Goal: Task Accomplishment & Management: Complete application form

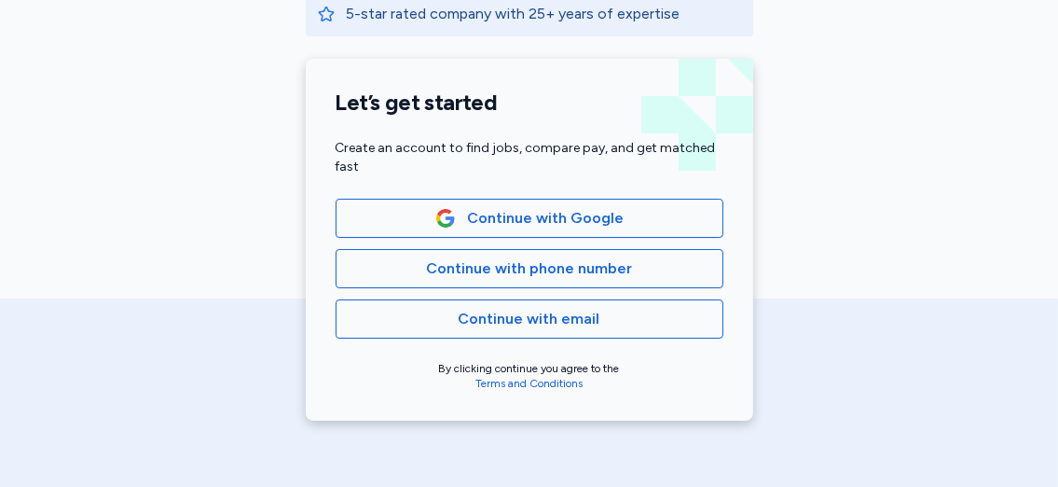
scroll to position [421, 0]
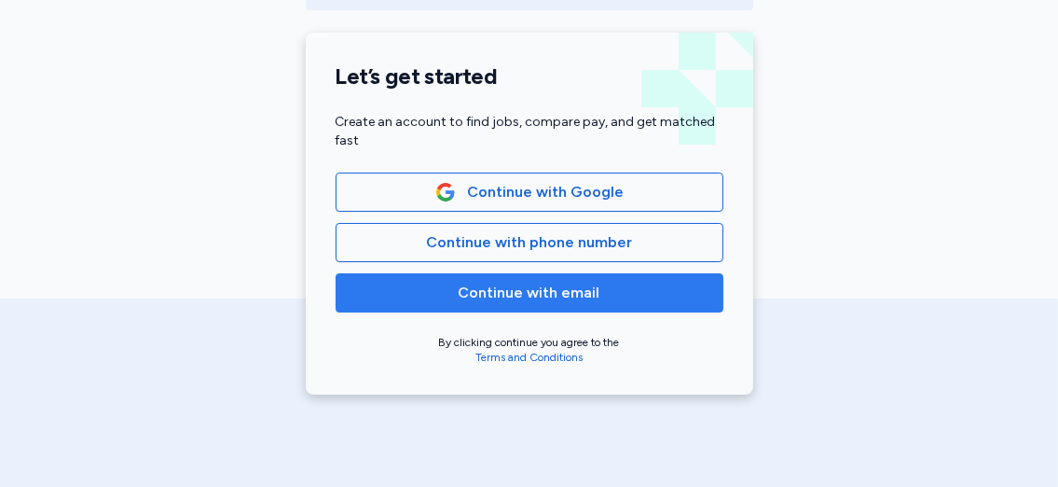
click at [613, 302] on button "Continue with email" at bounding box center [530, 292] width 388 height 39
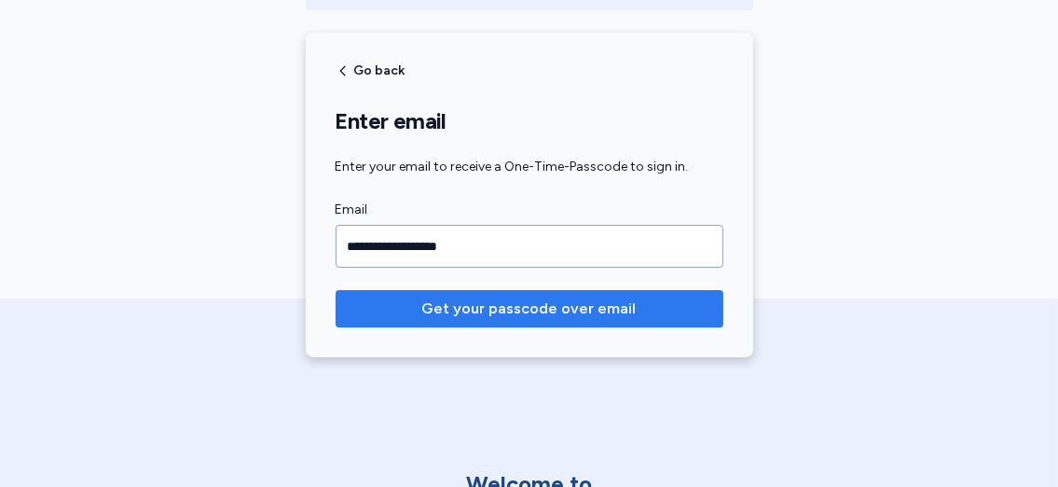
type input "**********"
click at [590, 303] on span "Get your passcode over email" at bounding box center [529, 308] width 214 height 22
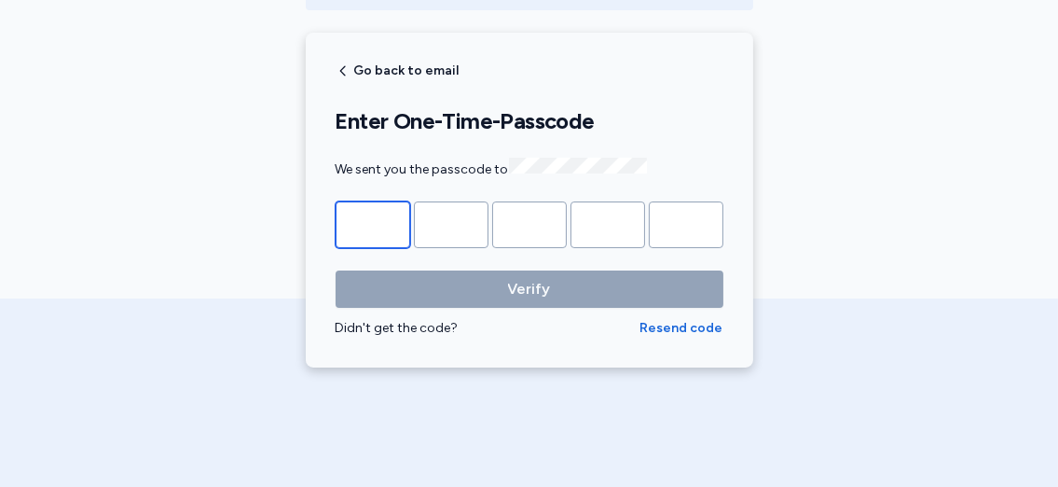
type input "*"
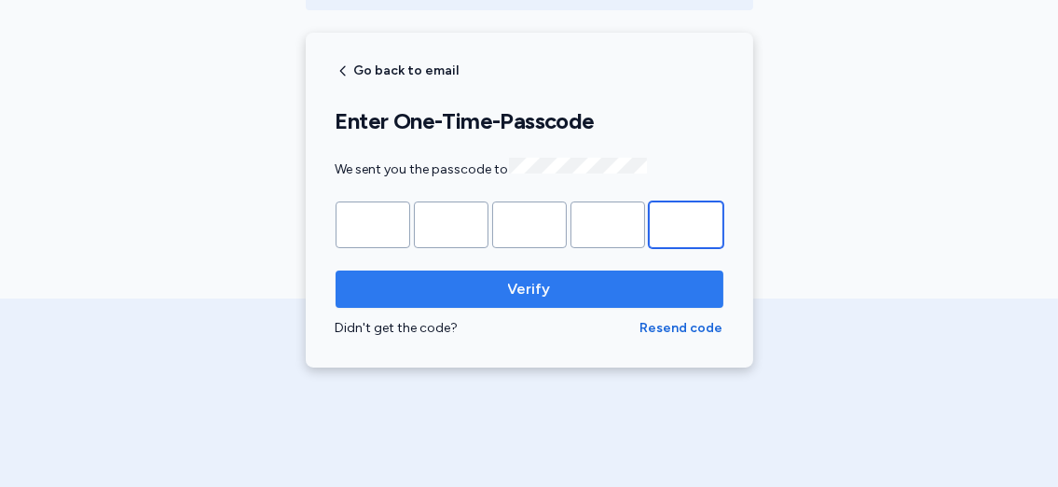
type input "*"
click at [587, 289] on span "Verify" at bounding box center [530, 289] width 358 height 22
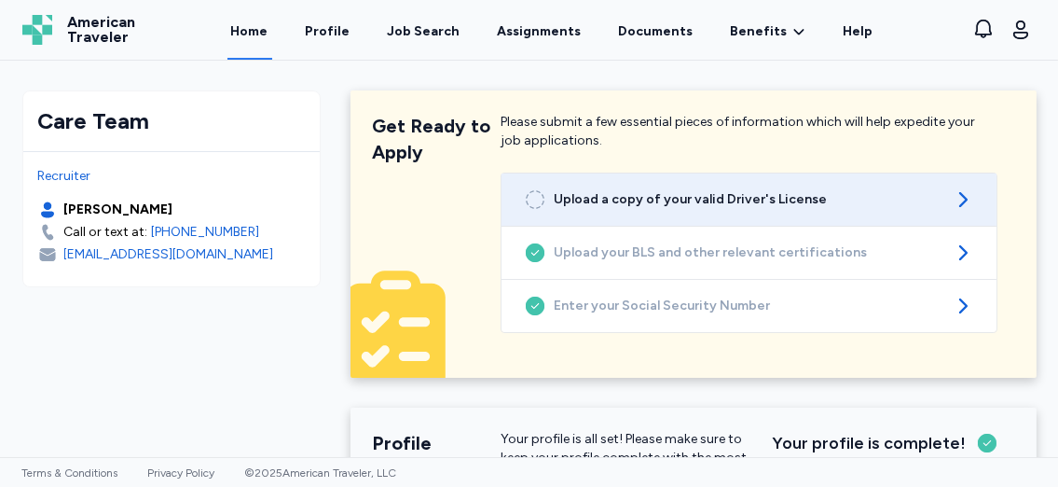
scroll to position [86, 0]
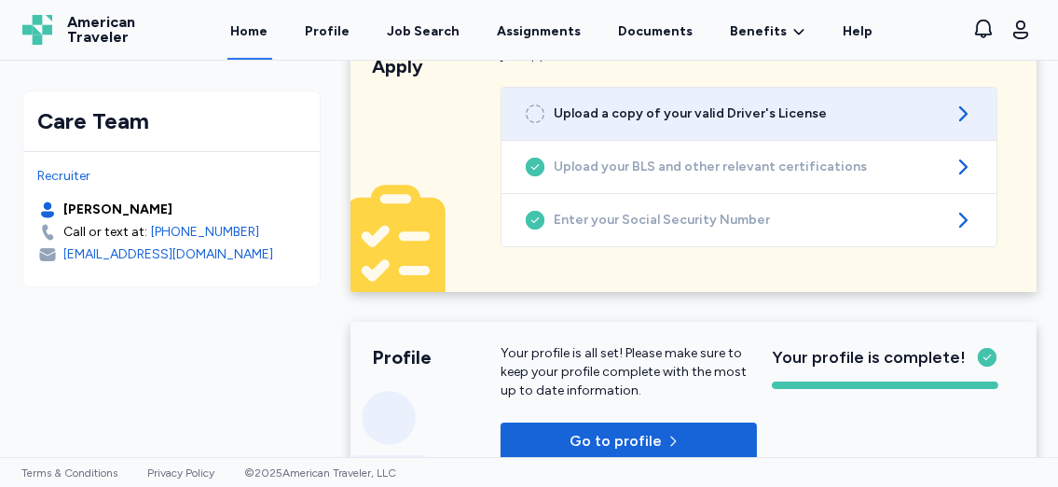
click at [953, 105] on icon at bounding box center [963, 114] width 22 height 22
click at [532, 114] on icon at bounding box center [535, 114] width 22 height 22
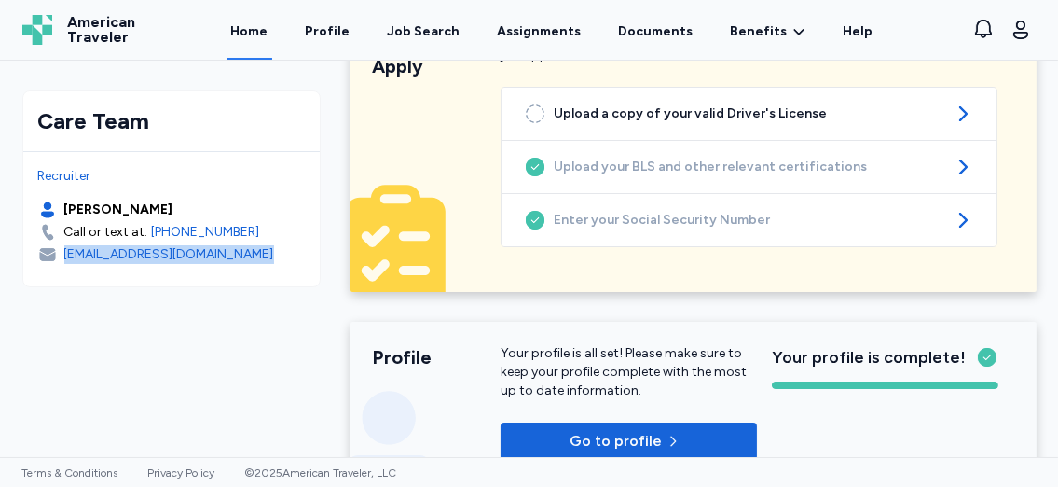
drag, startPoint x: 254, startPoint y: 250, endPoint x: 56, endPoint y: 296, distance: 202.9
click at [56, 296] on div "Care Team Recruiter Kristin Zandee Call or text at: +1 (561) 210 6401 kzandee@a…" at bounding box center [171, 189] width 328 height 227
copy div "kzandee@americantraveler.com"
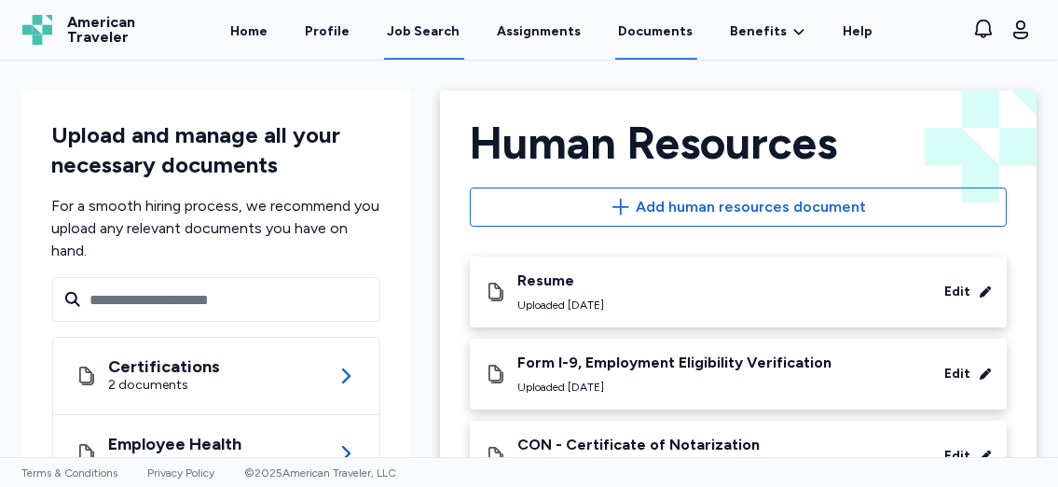
click at [431, 31] on div "Job Search" at bounding box center [424, 31] width 73 height 19
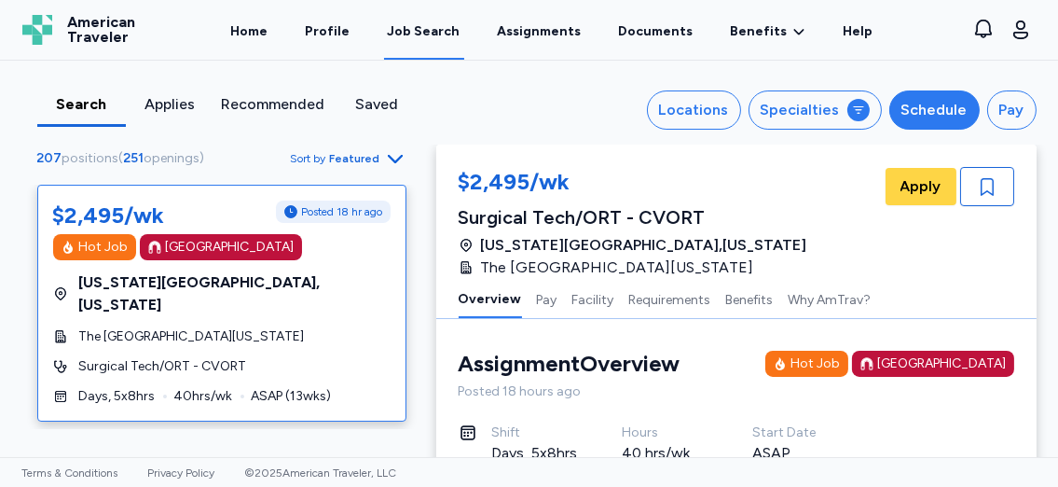
click at [930, 107] on div "Schedule" at bounding box center [935, 110] width 66 height 22
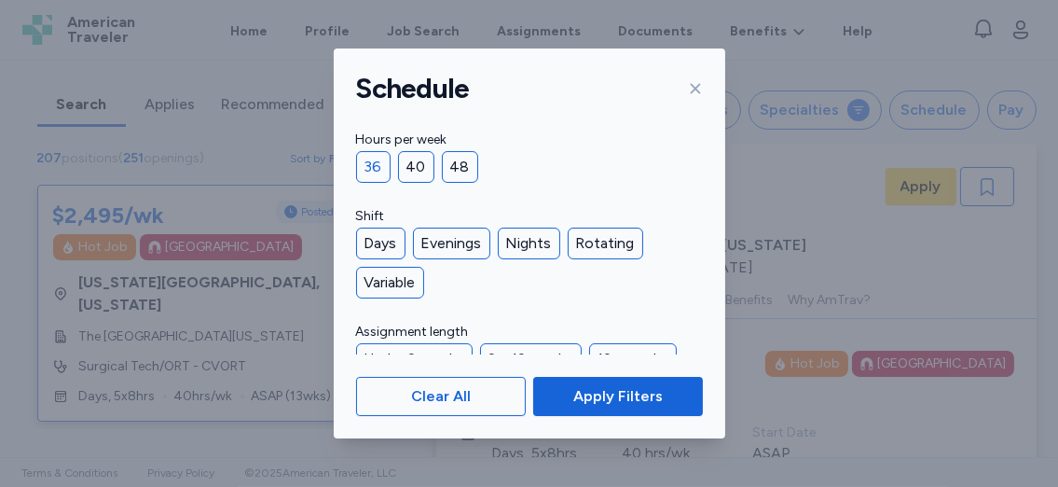
click at [367, 157] on div "36" at bounding box center [373, 167] width 35 height 32
click at [377, 244] on div "Days" at bounding box center [380, 244] width 49 height 32
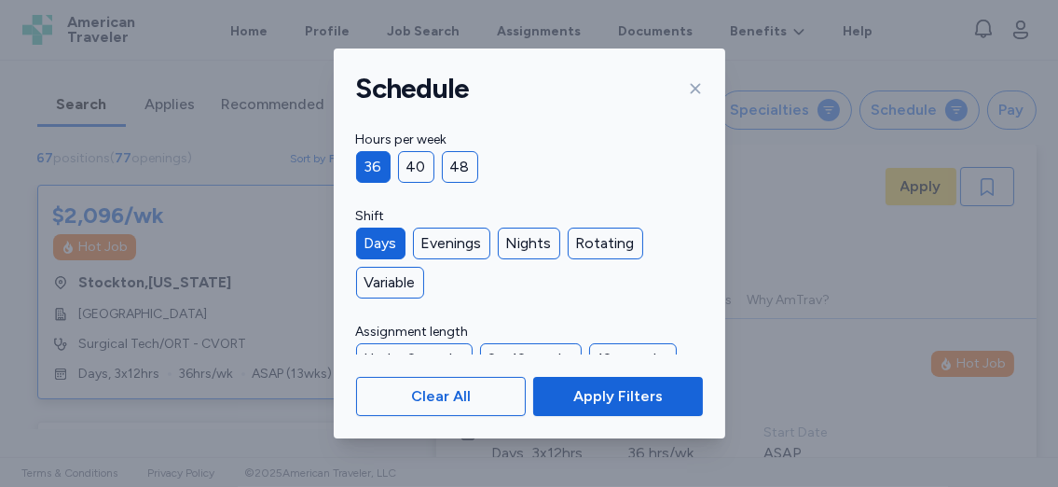
scroll to position [1, 0]
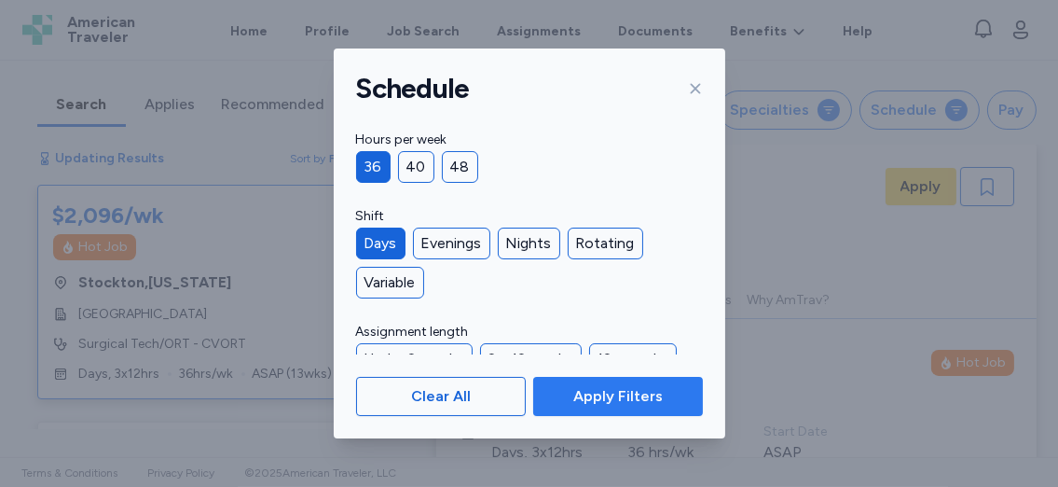
click at [592, 399] on span "Apply Filters" at bounding box center [619, 396] width 90 height 22
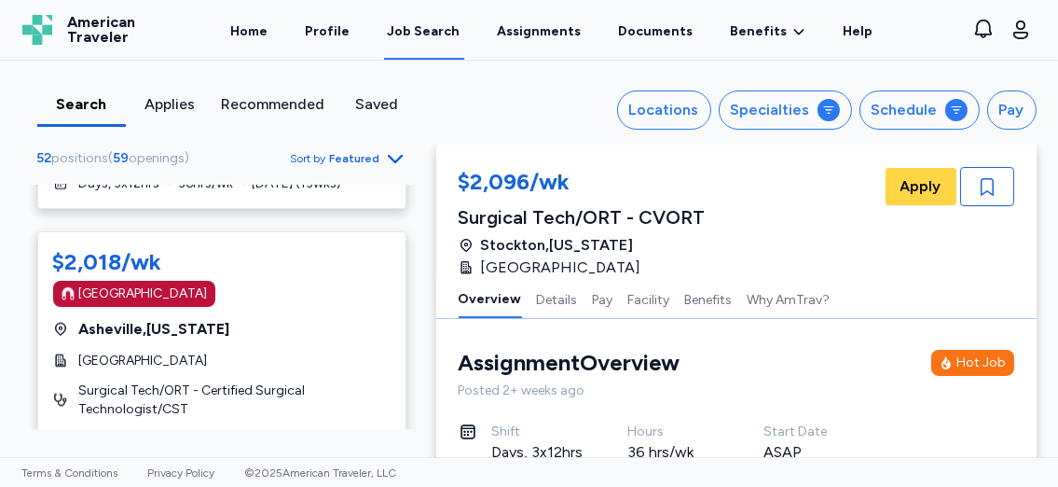
scroll to position [3419, 0]
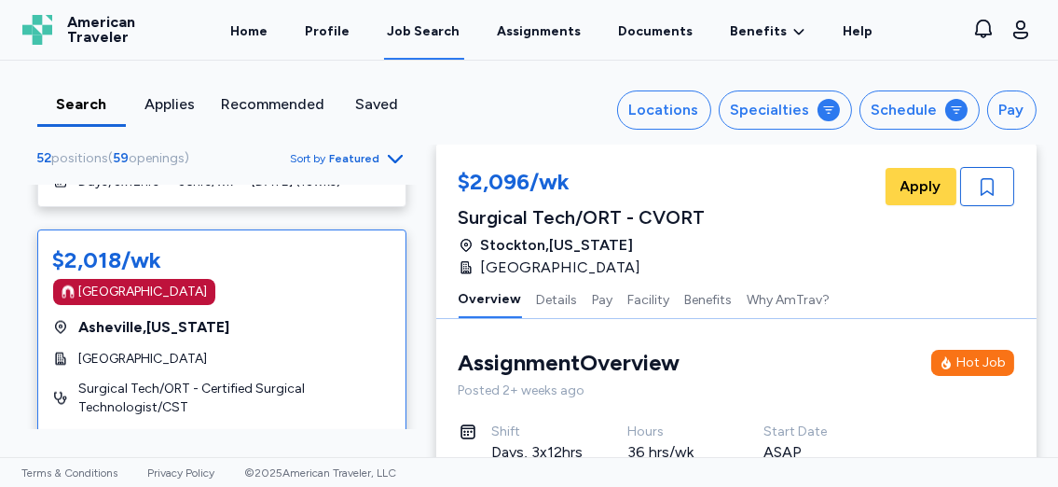
click at [183, 316] on span "Asheville , North Carolina" at bounding box center [154, 327] width 151 height 22
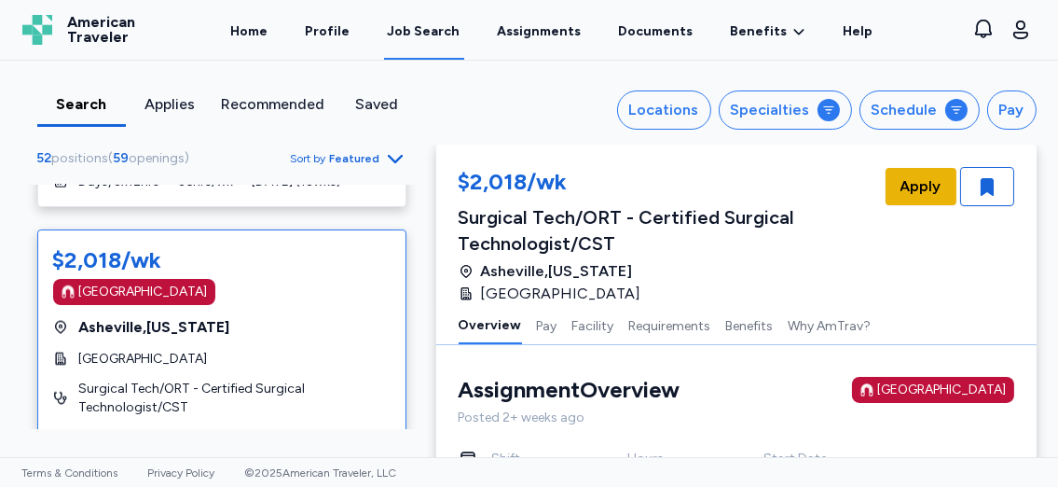
click at [916, 179] on span "Apply" at bounding box center [921, 186] width 41 height 22
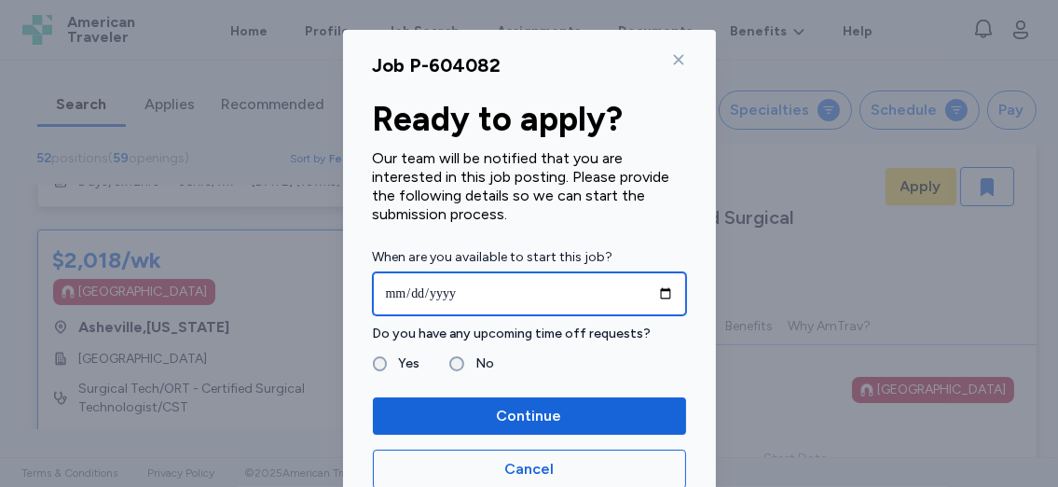
click at [657, 291] on input "date" at bounding box center [529, 293] width 313 height 43
type input "**********"
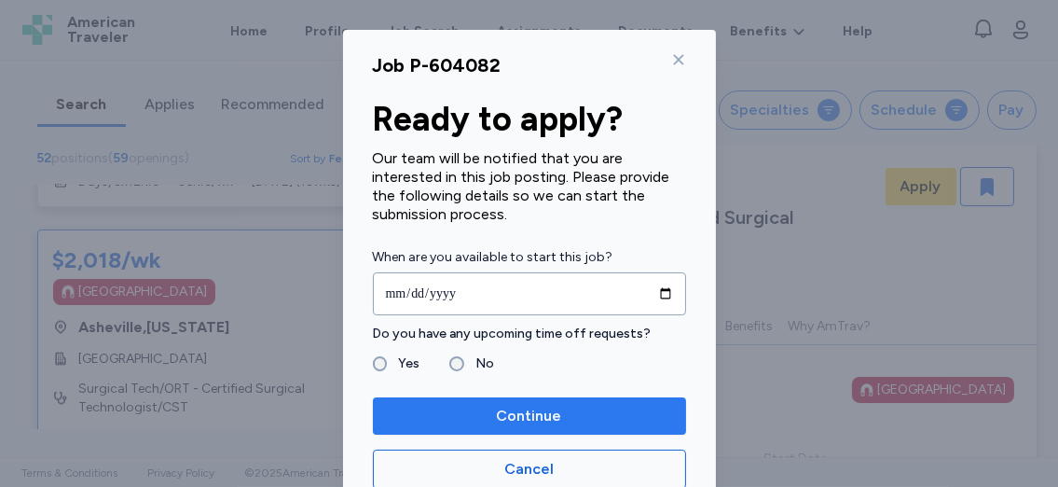
click at [455, 407] on span "Continue" at bounding box center [529, 416] width 283 height 22
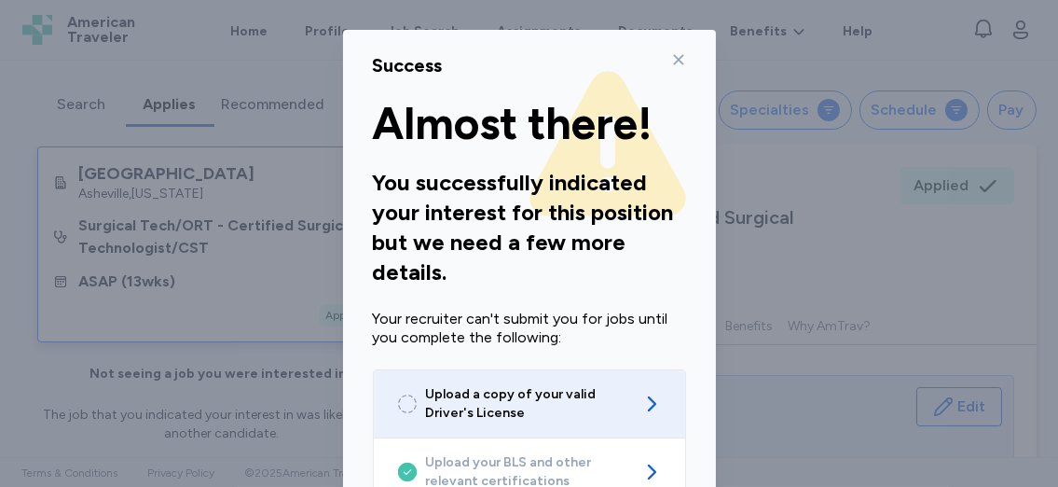
click at [446, 398] on span "Upload a copy of your valid Driver's License" at bounding box center [529, 403] width 207 height 37
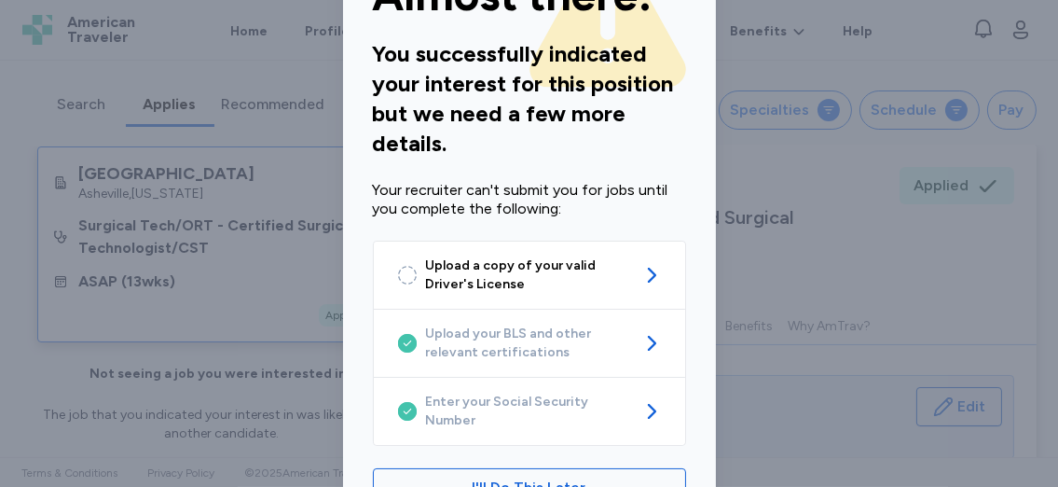
scroll to position [184, 0]
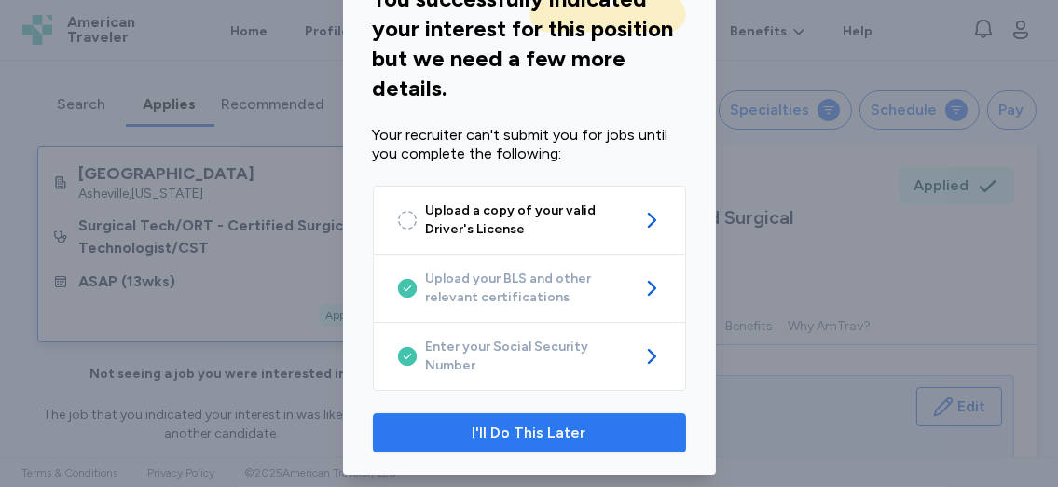
click at [542, 422] on span "I'll Do This Later" at bounding box center [530, 433] width 114 height 22
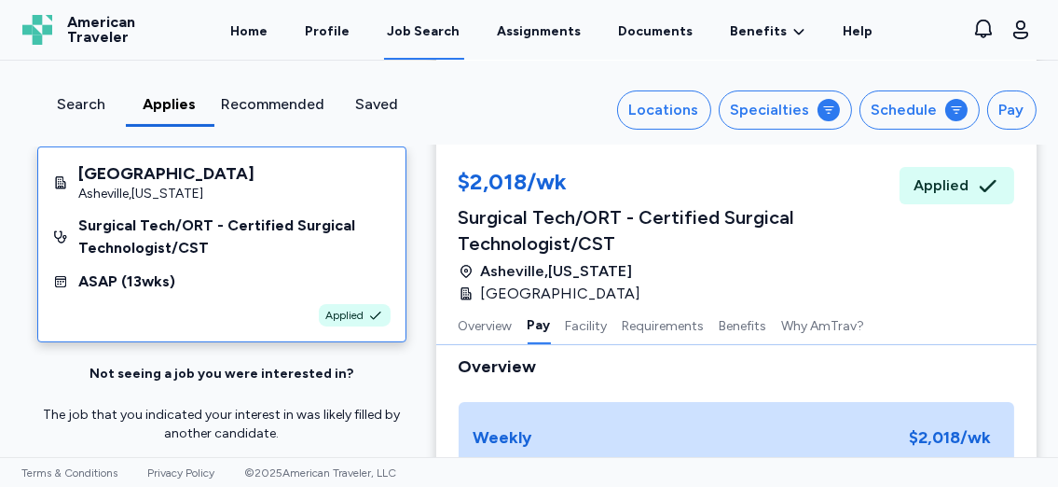
scroll to position [365, 0]
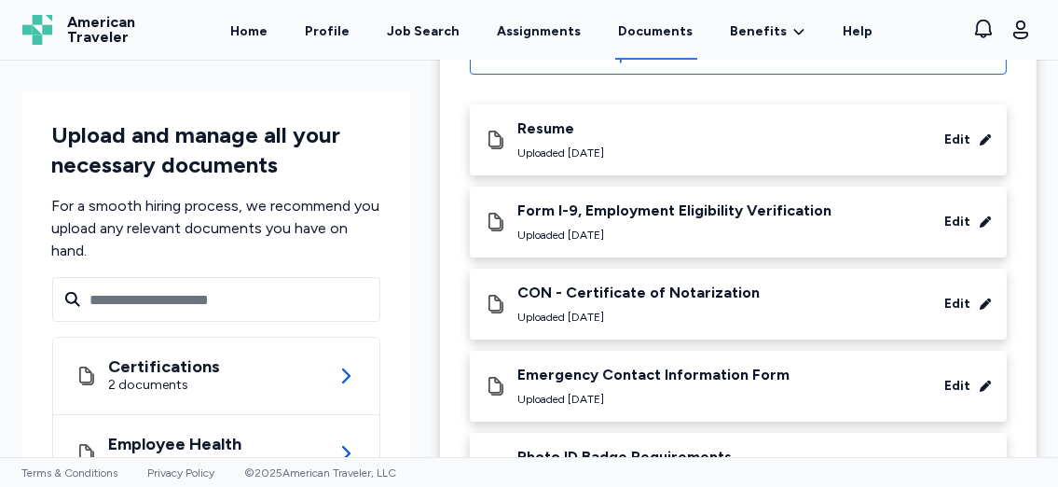
scroll to position [222, 0]
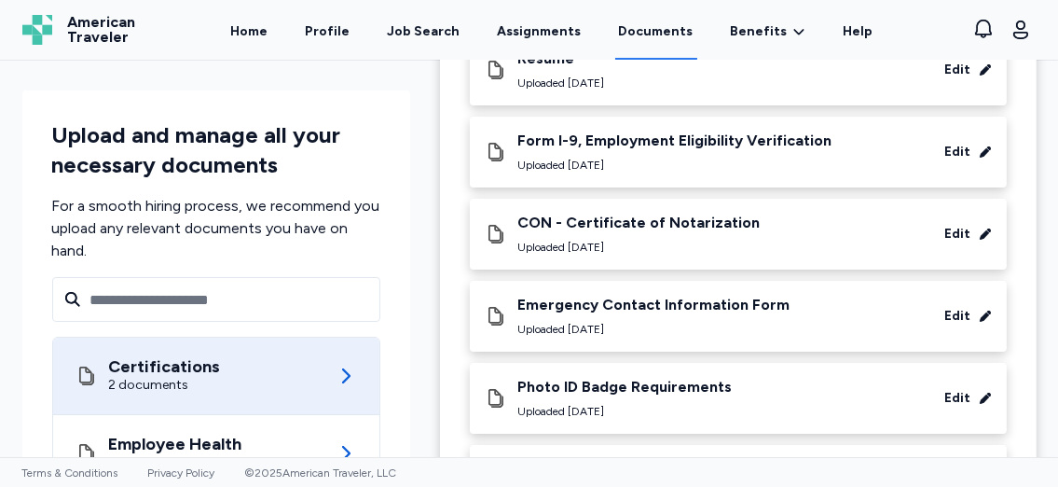
click at [338, 375] on icon at bounding box center [346, 376] width 22 height 22
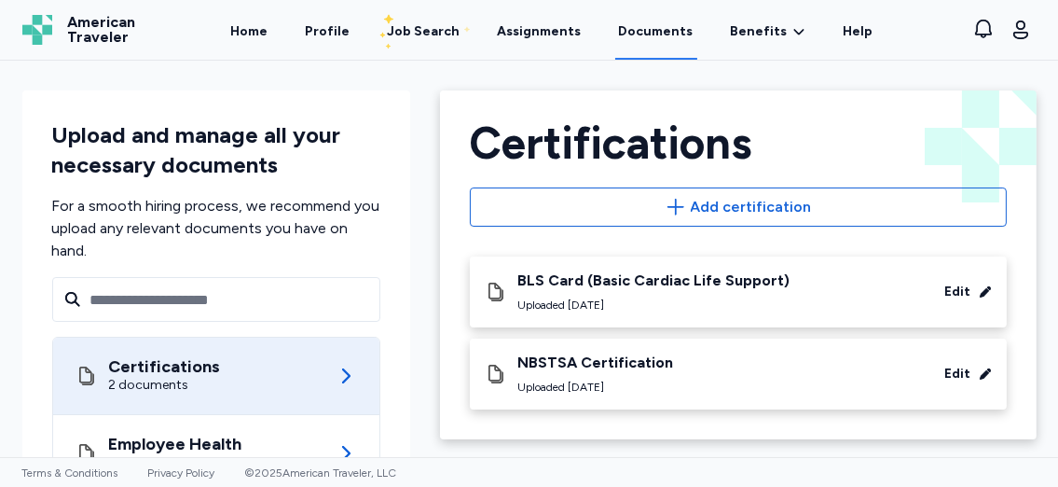
click at [980, 290] on icon at bounding box center [985, 291] width 11 height 11
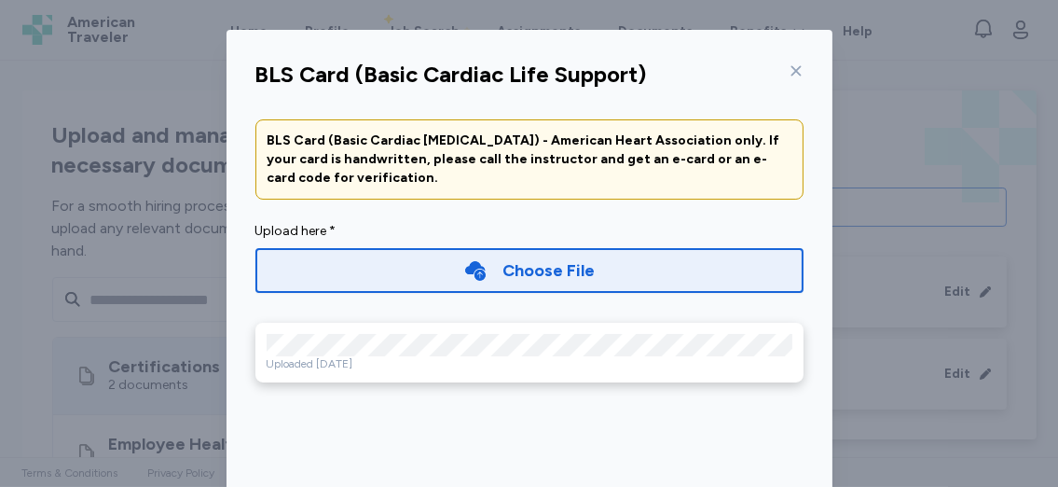
click at [790, 71] on icon at bounding box center [796, 70] width 15 height 15
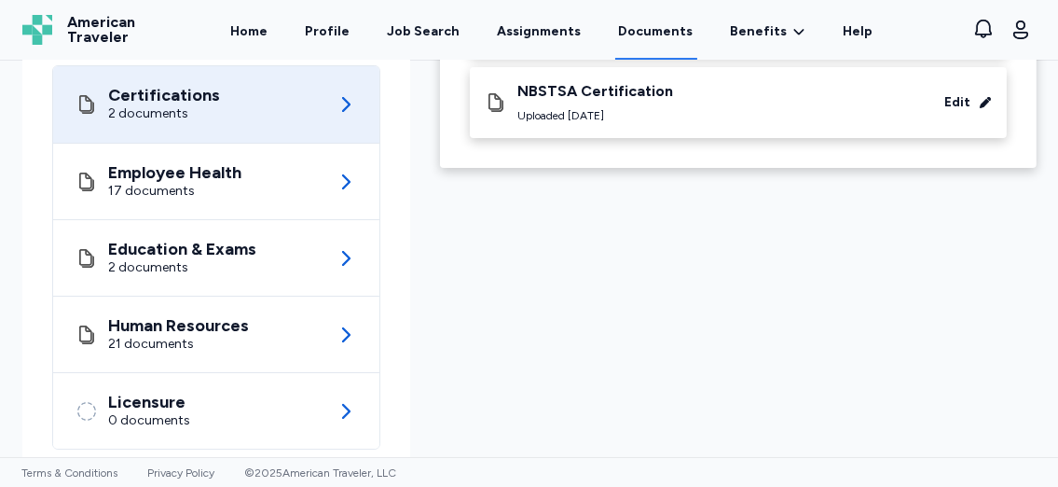
scroll to position [307, 0]
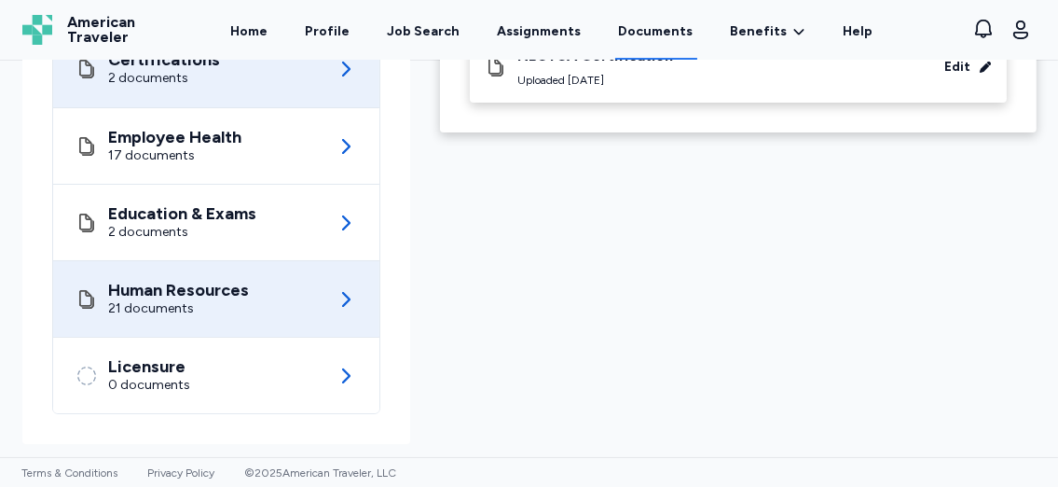
click at [335, 302] on icon at bounding box center [346, 299] width 22 height 22
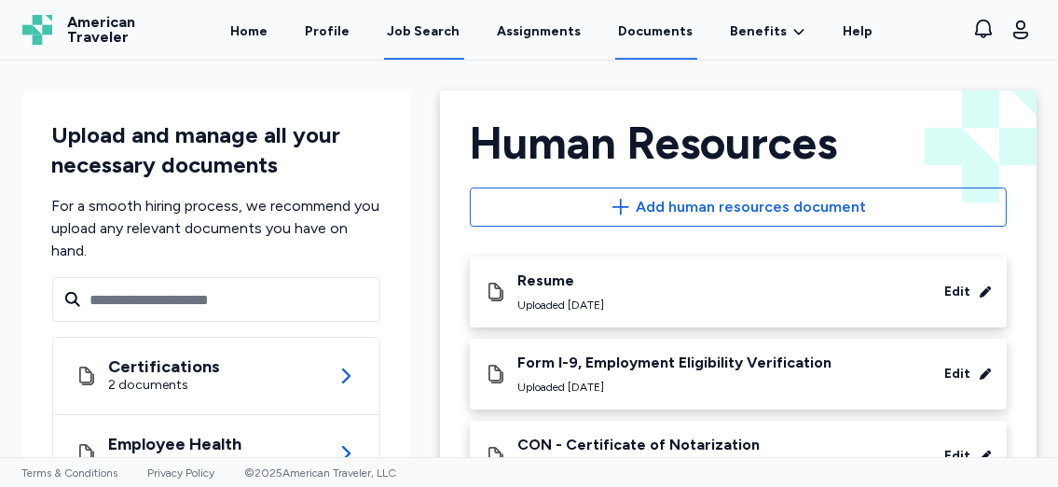
click at [439, 31] on div "Job Search" at bounding box center [424, 31] width 73 height 19
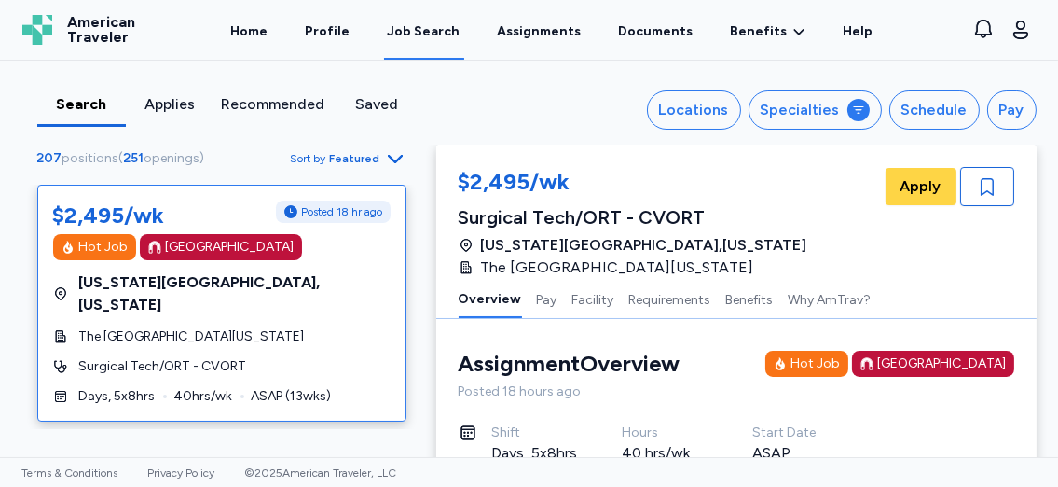
scroll to position [16, 0]
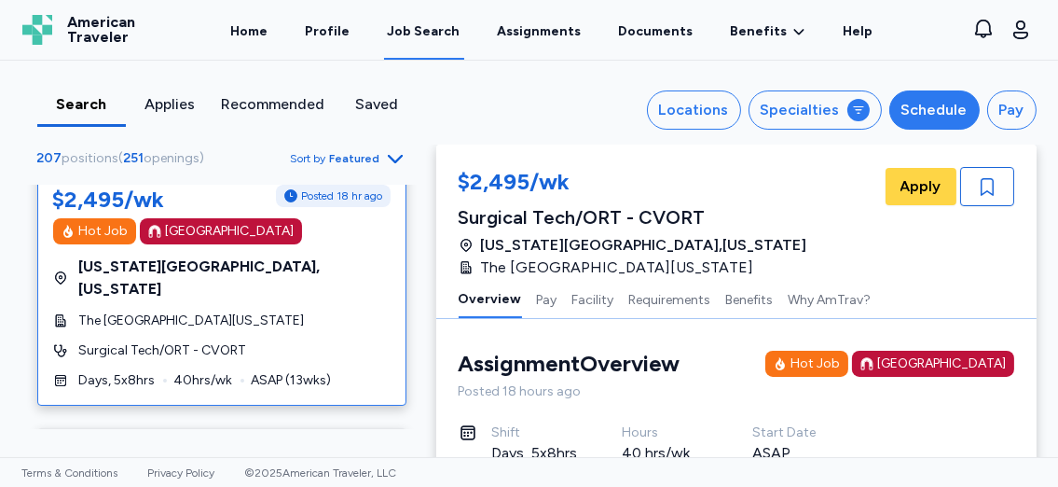
click at [933, 101] on div "Schedule" at bounding box center [935, 110] width 66 height 22
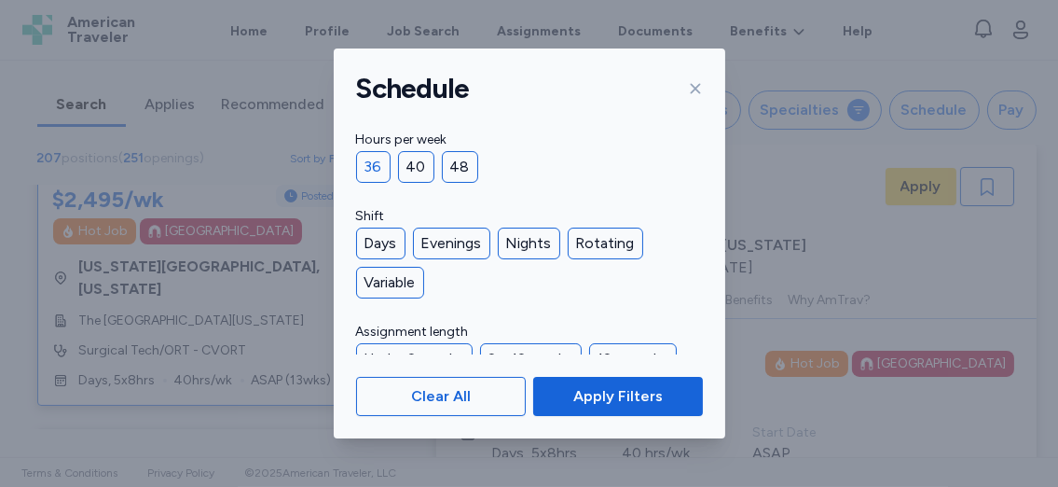
click at [373, 164] on div "36" at bounding box center [373, 167] width 35 height 32
click at [391, 244] on div "Days" at bounding box center [380, 244] width 49 height 32
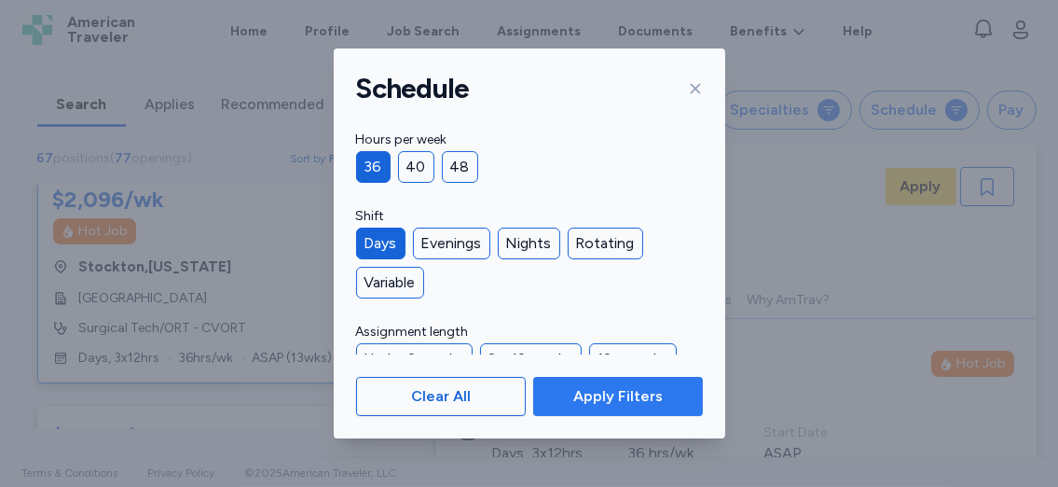
scroll to position [1, 0]
click at [550, 395] on span "Apply Filters" at bounding box center [617, 396] width 139 height 22
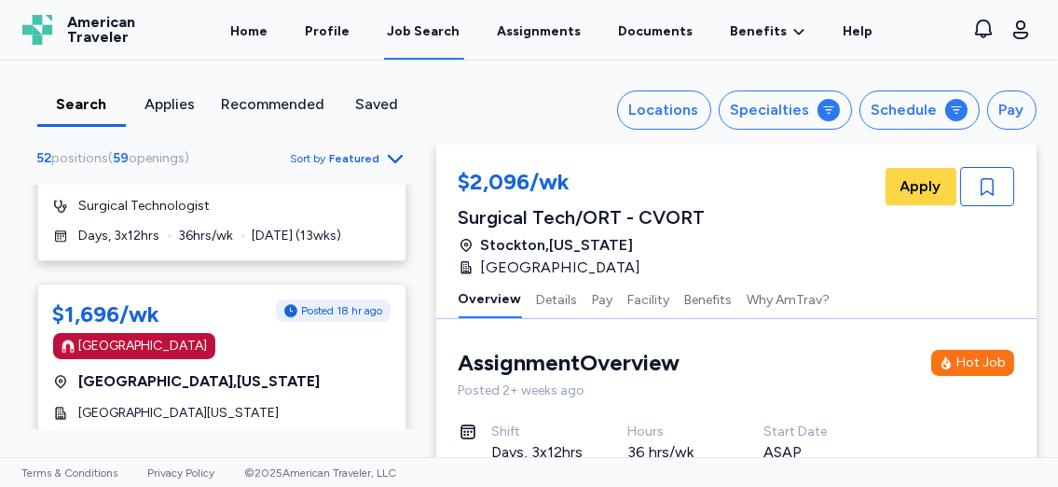
scroll to position [6619, 0]
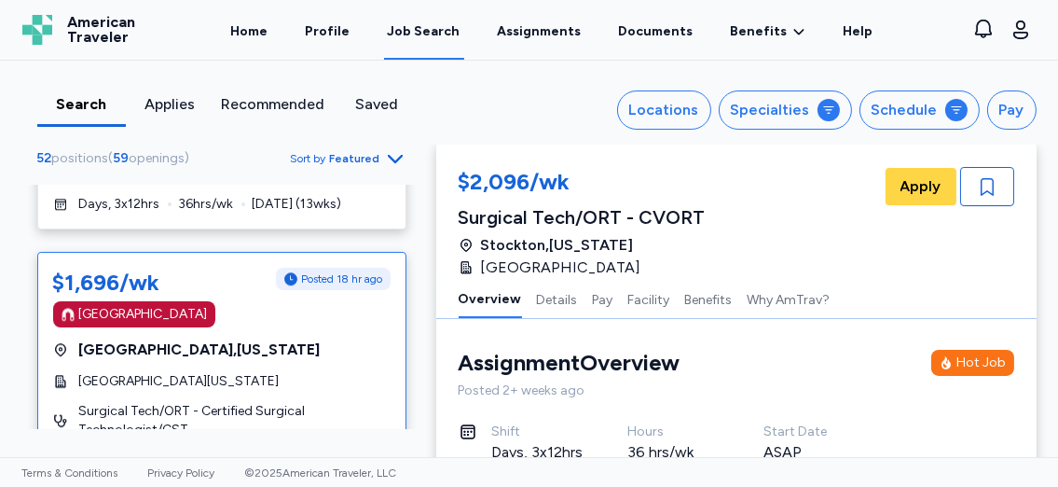
click at [280, 372] on span "[GEOGRAPHIC_DATA][US_STATE]" at bounding box center [179, 381] width 200 height 19
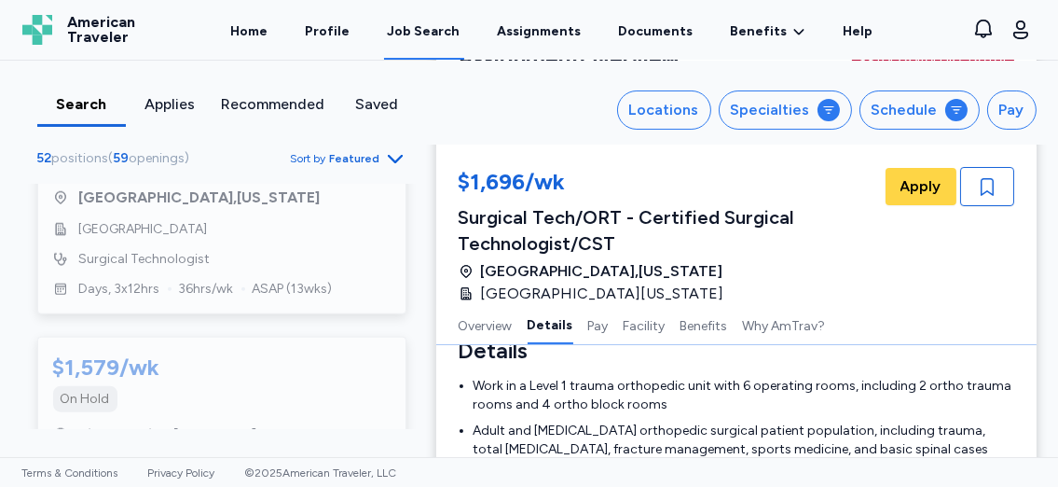
scroll to position [446, 0]
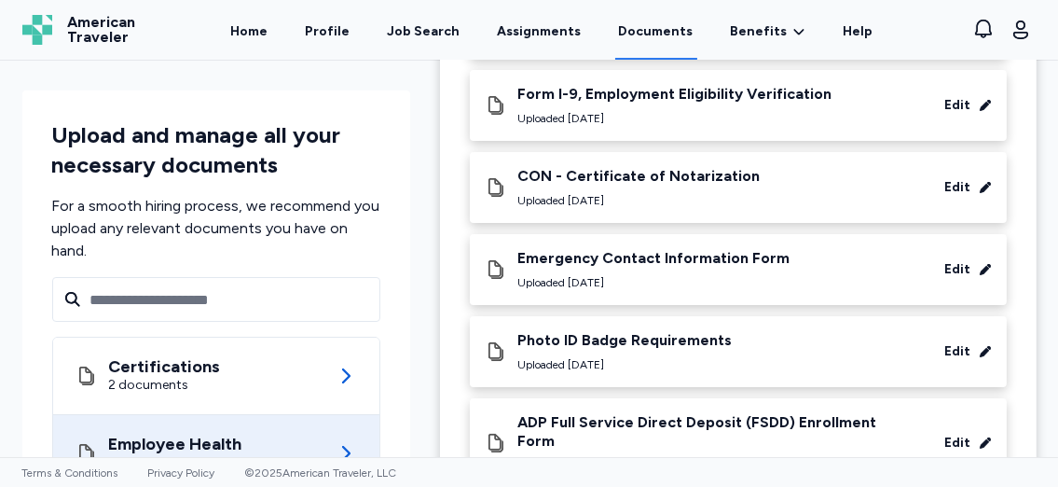
scroll to position [270, 0]
click at [348, 450] on icon at bounding box center [346, 453] width 22 height 22
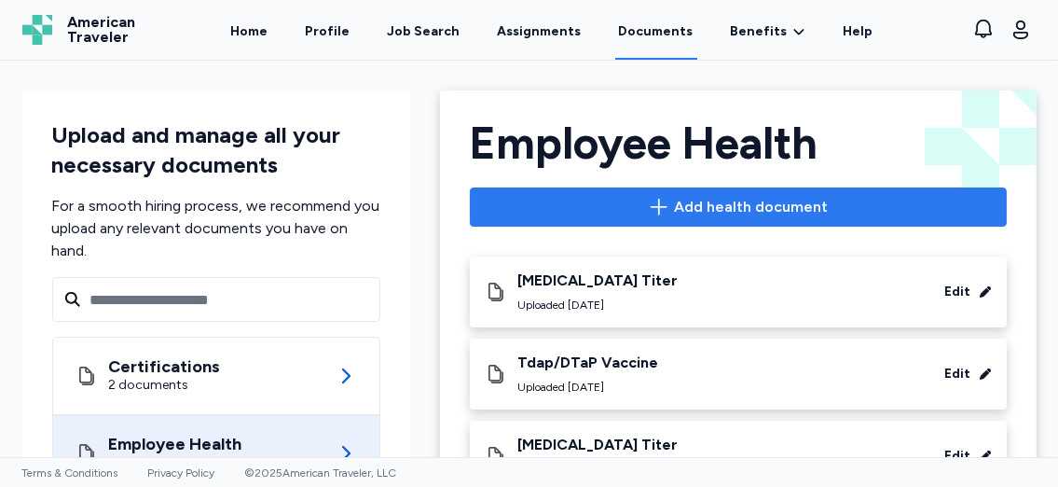
click at [654, 207] on icon "button" at bounding box center [659, 207] width 22 height 22
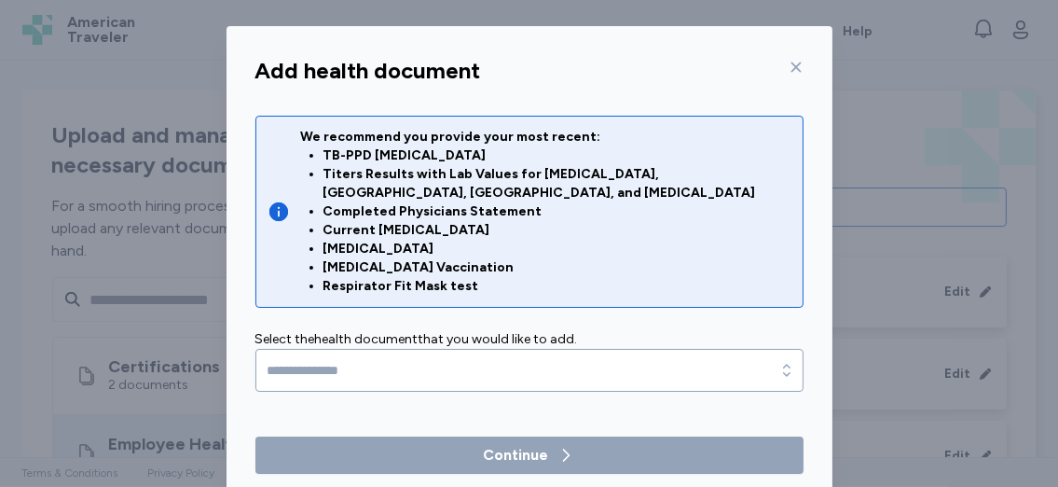
scroll to position [4, 0]
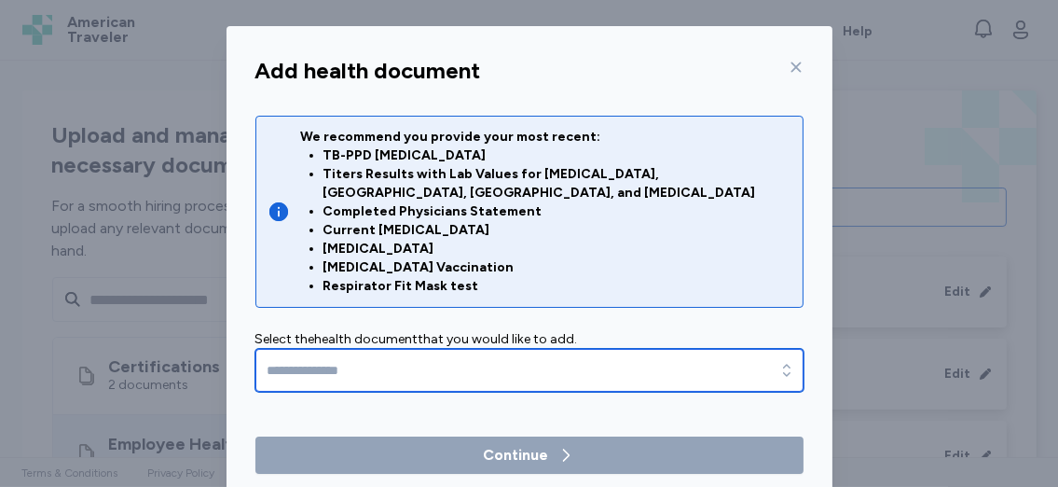
click at [489, 357] on input "text" at bounding box center [530, 370] width 548 height 43
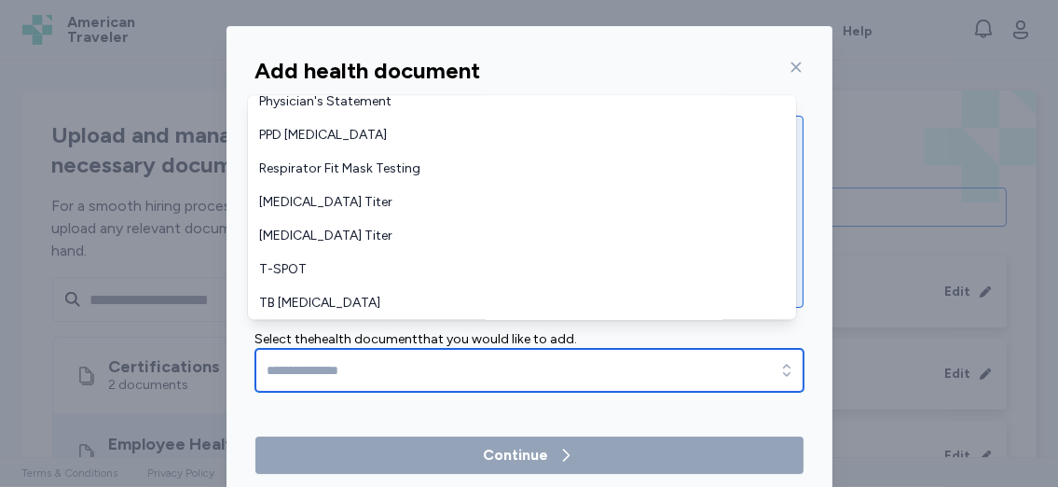
scroll to position [522, 0]
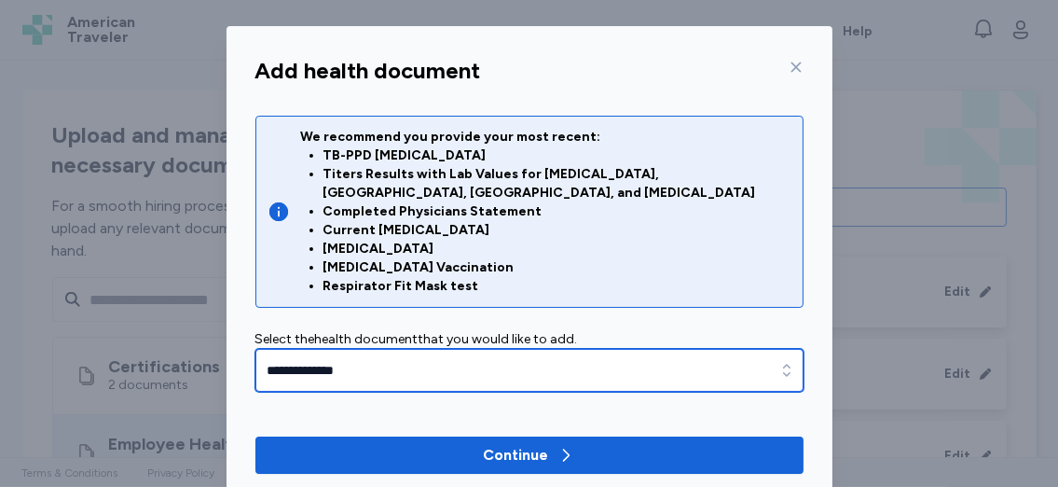
click at [783, 364] on icon "button" at bounding box center [786, 370] width 7 height 12
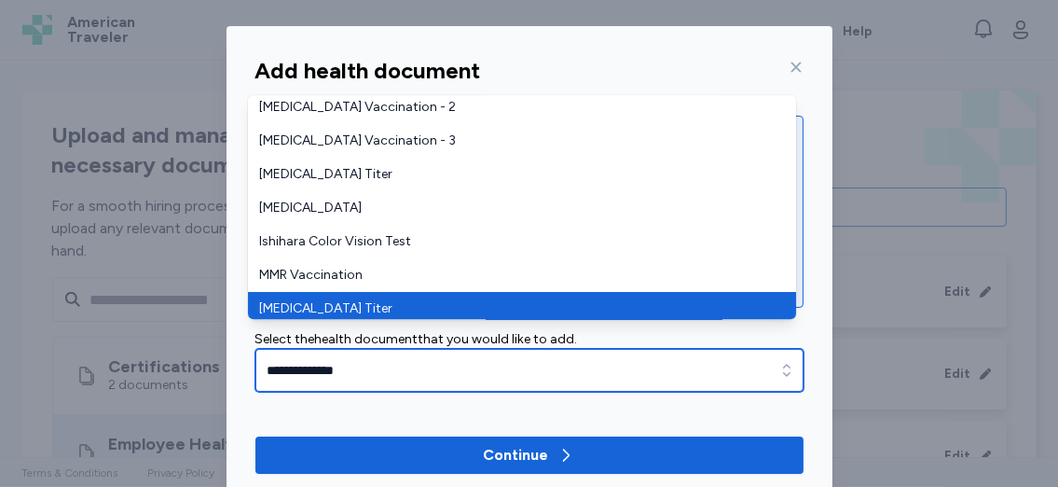
scroll to position [304, 0]
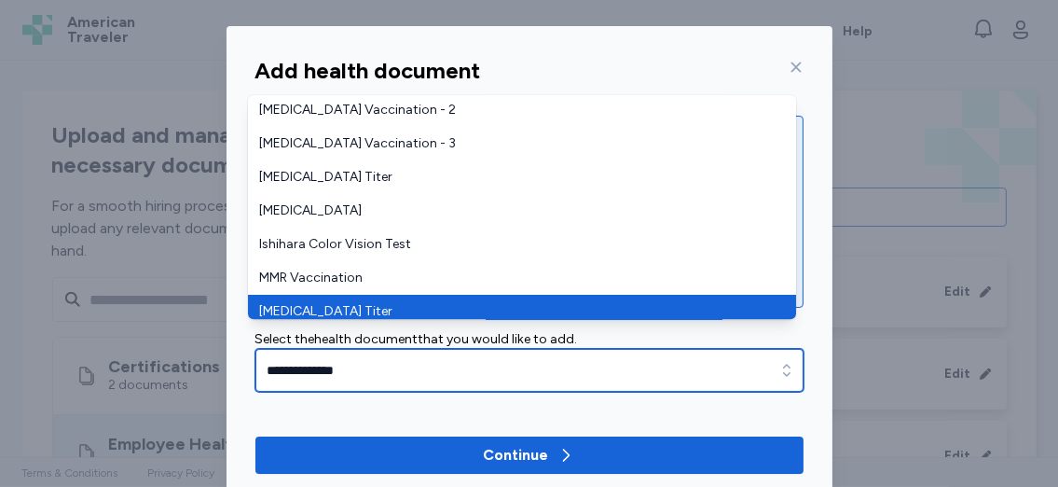
type input "**********"
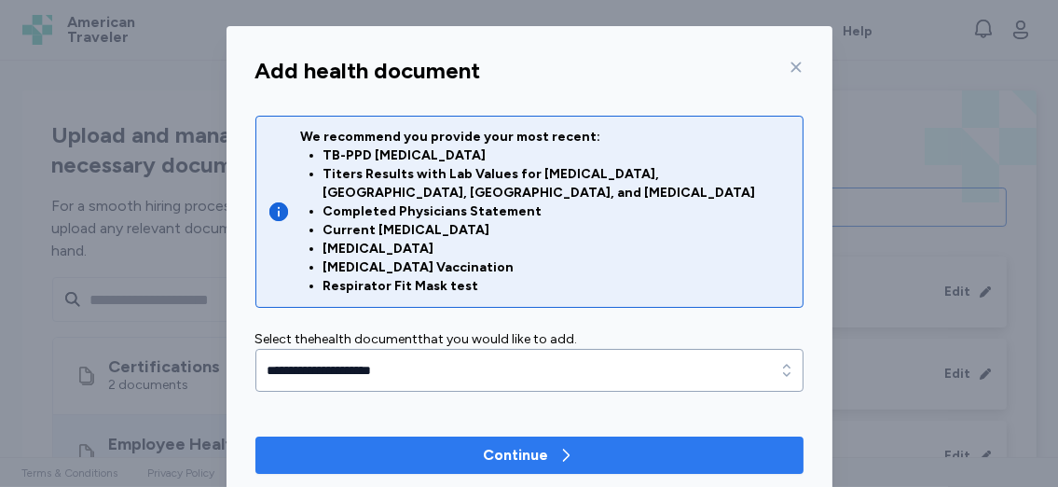
click at [678, 444] on span "Continue" at bounding box center [529, 455] width 518 height 22
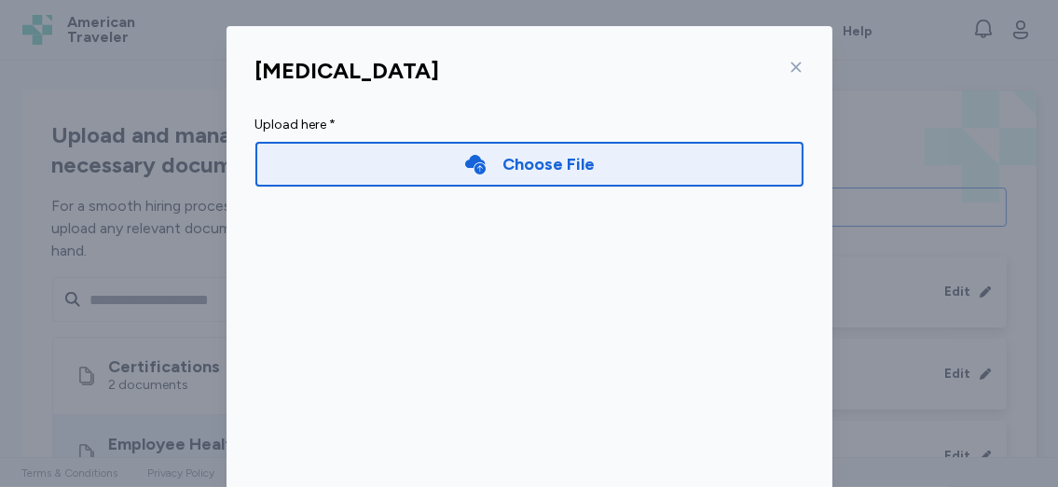
click at [574, 168] on div "Choose File" at bounding box center [549, 164] width 92 height 26
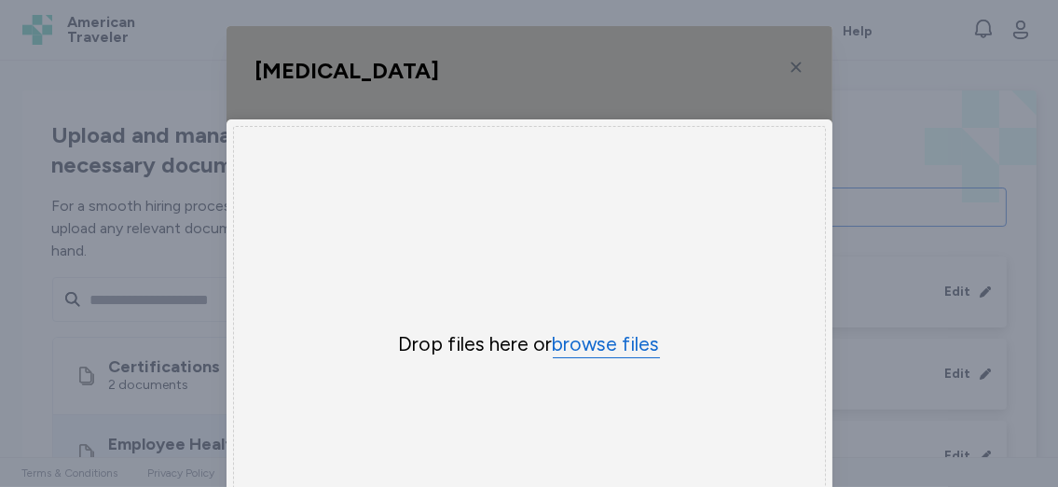
click at [576, 346] on button "browse files" at bounding box center [606, 344] width 107 height 27
click at [793, 63] on div "Uppy Dashboard Window (Press escape to close)" at bounding box center [530, 352] width 606 height 653
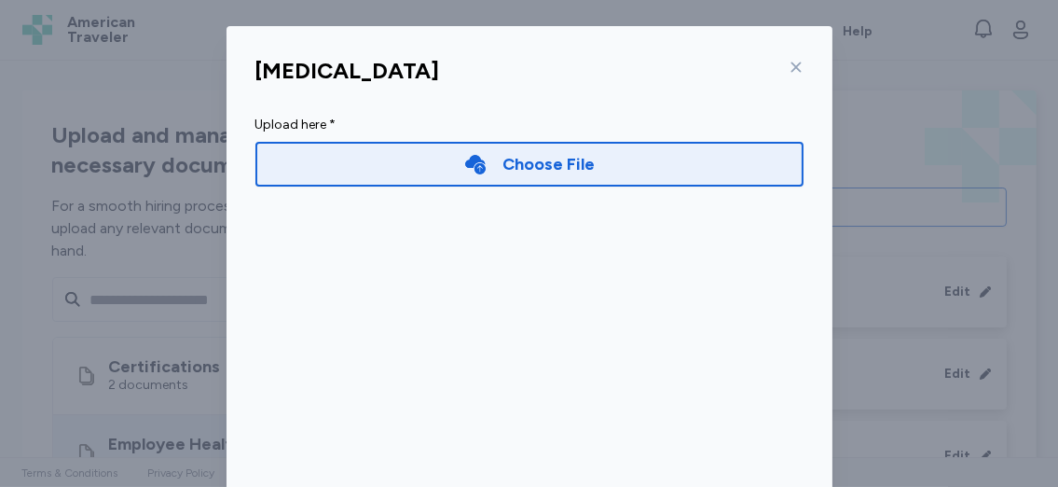
click at [789, 68] on icon at bounding box center [796, 67] width 15 height 15
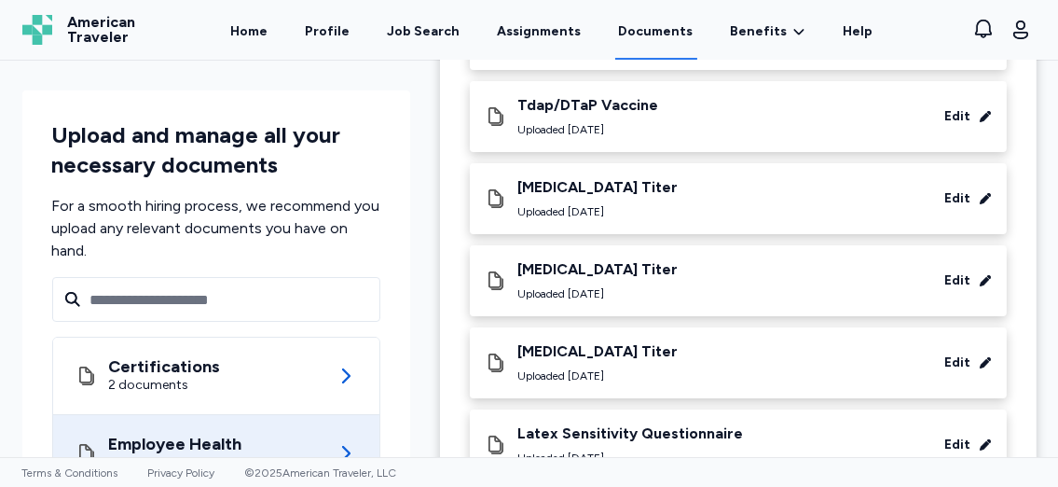
scroll to position [0, 0]
